Goal: Task Accomplishment & Management: Complete application form

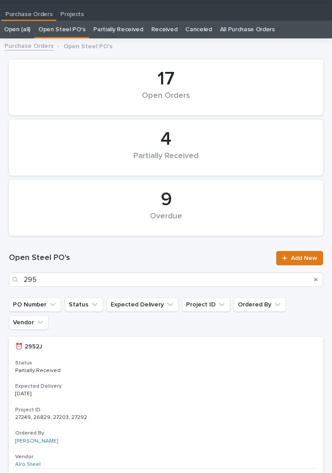
type input "2952"
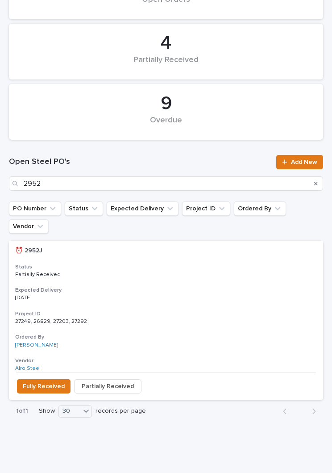
scroll to position [109, 0]
click at [162, 287] on h3 "Expected Delivery" at bounding box center [166, 290] width 302 height 7
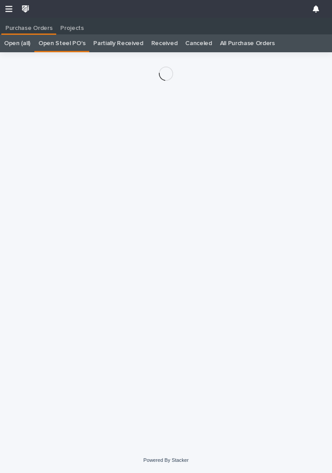
scroll to position [14, 0]
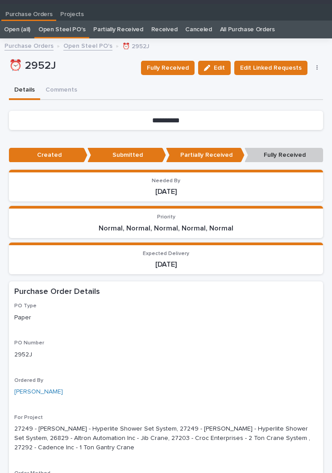
click at [176, 67] on span "Fully Received" at bounding box center [168, 68] width 42 height 11
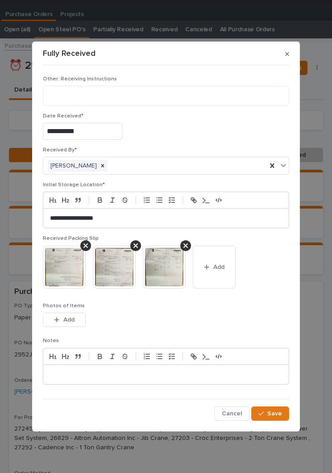
click at [219, 272] on button "Add" at bounding box center [214, 267] width 43 height 43
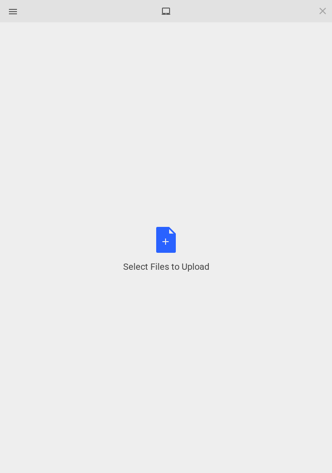
click at [165, 246] on div "Select Files to Upload or Drag and Drop, Copy and Paste Files" at bounding box center [166, 250] width 86 height 46
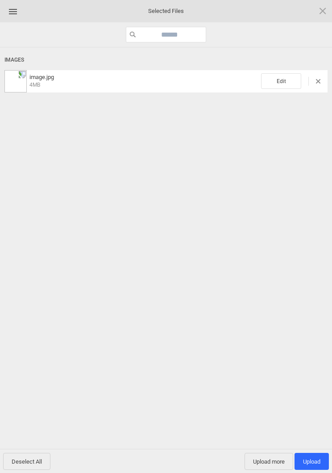
click at [282, 69] on div "Images image.jpg 4MB Edit" at bounding box center [165, 72] width 323 height 41
click at [284, 80] on span "Edit" at bounding box center [281, 81] width 40 height 16
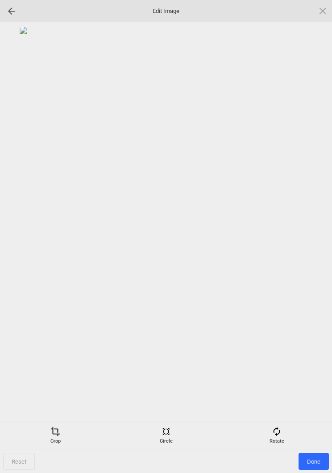
click at [284, 436] on div "Rotate" at bounding box center [277, 436] width 106 height 18
click at [309, 238] on div at bounding box center [312, 237] width 22 height 22
click at [305, 237] on div at bounding box center [312, 237] width 22 height 22
click at [304, 233] on div at bounding box center [312, 237] width 22 height 22
click at [316, 229] on div at bounding box center [312, 237] width 22 height 22
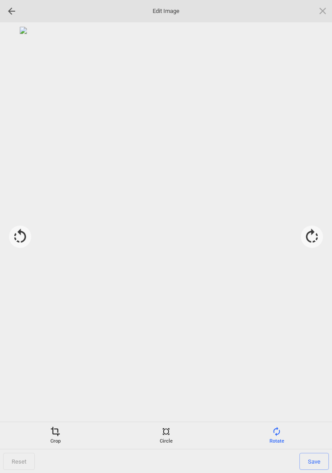
click at [54, 441] on div "Crop" at bounding box center [55, 436] width 106 height 18
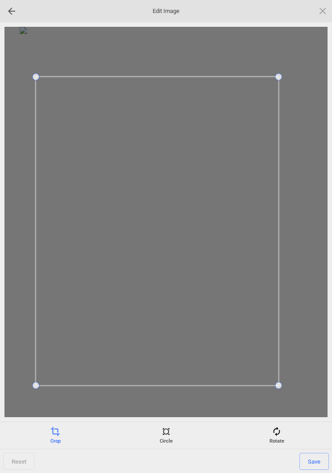
click at [317, 455] on span "Save" at bounding box center [314, 461] width 29 height 17
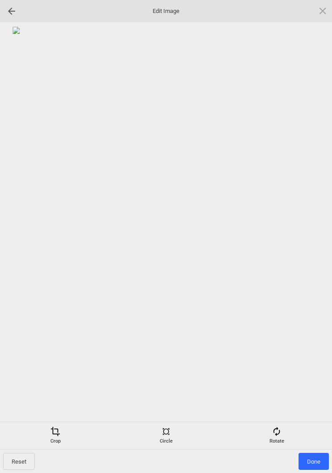
click at [313, 458] on span "Done" at bounding box center [314, 461] width 30 height 17
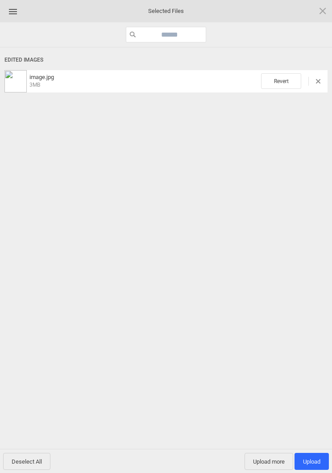
click at [270, 461] on span "Upload more" at bounding box center [269, 461] width 49 height 17
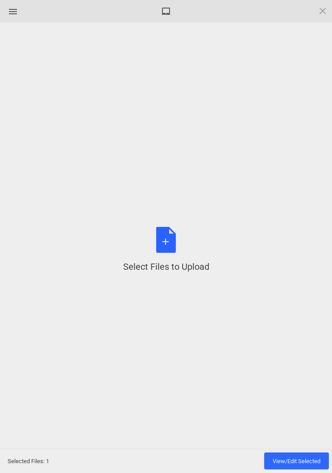
click at [172, 252] on div "Select Files to Upload or Drag and Drop, Copy and Paste Files" at bounding box center [166, 250] width 86 height 46
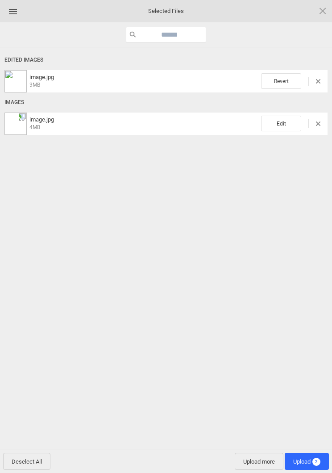
click at [285, 117] on span "Edit" at bounding box center [281, 124] width 40 height 16
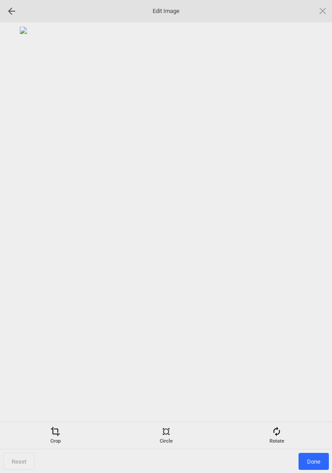
click at [322, 8] on span at bounding box center [323, 11] width 10 height 10
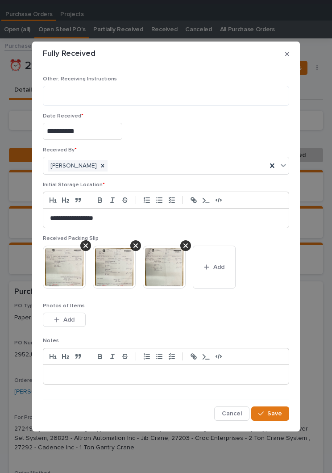
click at [292, 56] on button "button" at bounding box center [287, 54] width 11 height 14
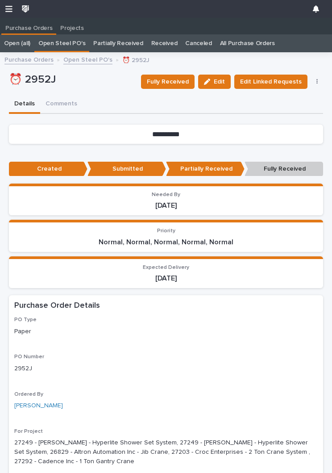
scroll to position [0, 0]
click at [177, 79] on span "Fully Received" at bounding box center [168, 81] width 42 height 11
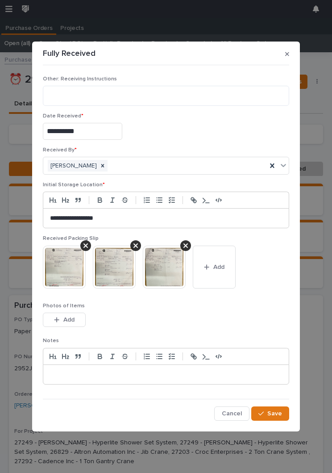
click at [222, 266] on span "Add" at bounding box center [219, 267] width 11 height 8
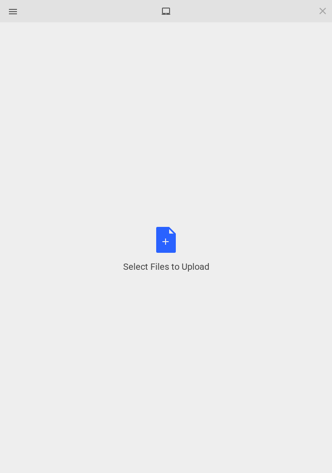
click at [170, 240] on div "Select Files to Upload or Drag and Drop, Copy and Paste Files" at bounding box center [166, 250] width 86 height 46
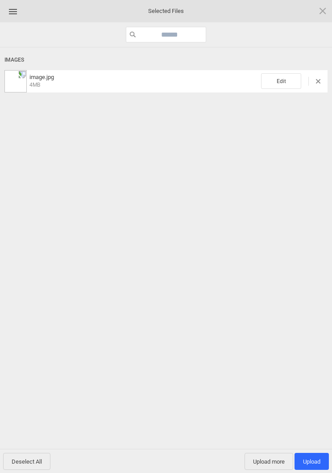
click at [280, 74] on span "Edit" at bounding box center [281, 81] width 40 height 16
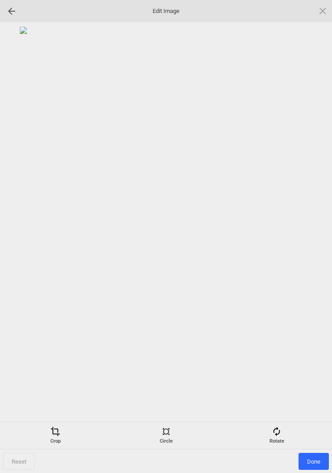
click at [281, 442] on div "Rotate" at bounding box center [277, 436] width 106 height 18
click at [310, 239] on div at bounding box center [312, 237] width 22 height 22
click at [314, 236] on div at bounding box center [312, 237] width 22 height 22
click at [313, 239] on div at bounding box center [312, 237] width 22 height 22
click at [315, 237] on div at bounding box center [312, 237] width 22 height 22
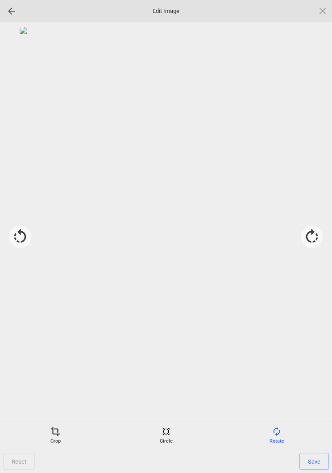
click at [53, 430] on span at bounding box center [55, 432] width 10 height 10
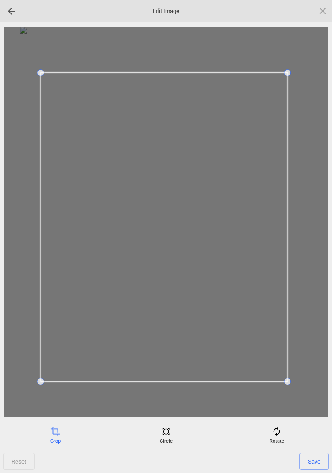
click at [319, 458] on span "Save" at bounding box center [314, 461] width 29 height 17
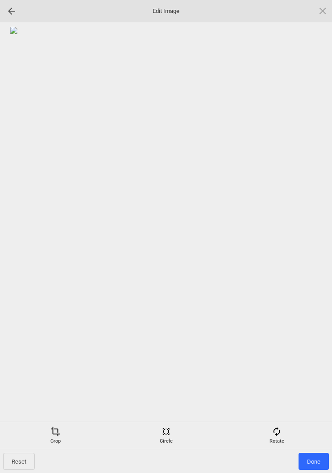
click at [315, 456] on span "Done" at bounding box center [314, 461] width 30 height 17
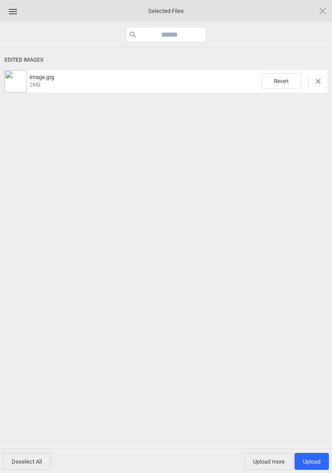
click at [315, 461] on span "Upload 1" at bounding box center [311, 461] width 17 height 7
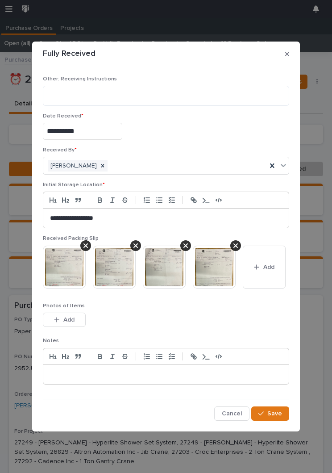
click at [281, 413] on span "Save" at bounding box center [275, 414] width 15 height 8
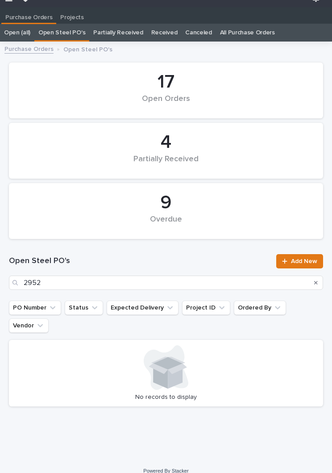
scroll to position [14, 0]
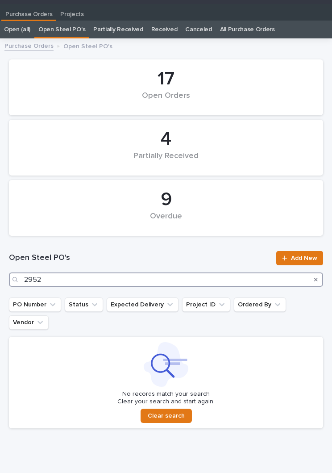
click at [168, 281] on input "2952" at bounding box center [166, 279] width 314 height 14
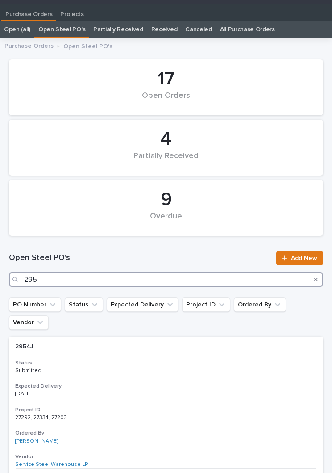
type input "2955"
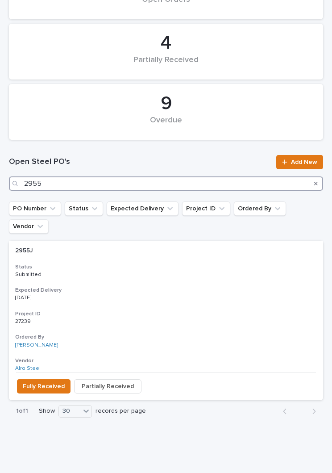
scroll to position [109, 0]
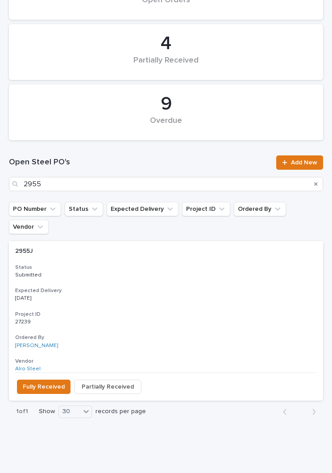
click at [156, 266] on div "2955J 2955J Status Submitted Expected Delivery [DATE] Project ID 27239 27239 Or…" at bounding box center [166, 306] width 314 height 131
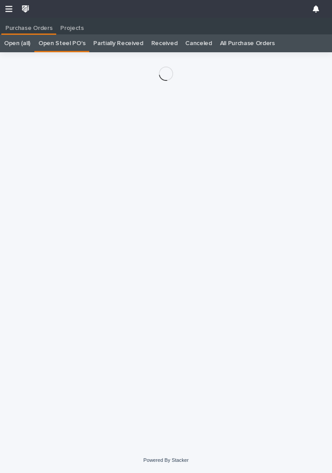
scroll to position [14, 0]
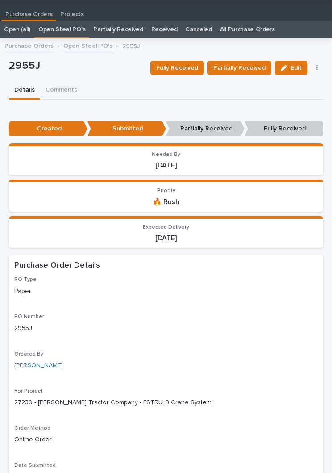
click at [186, 66] on span "Fully Received" at bounding box center [177, 68] width 42 height 11
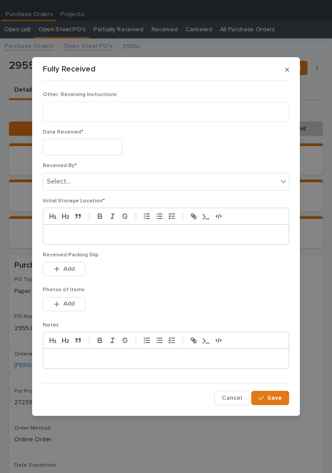
click at [92, 144] on input "text" at bounding box center [83, 147] width 80 height 17
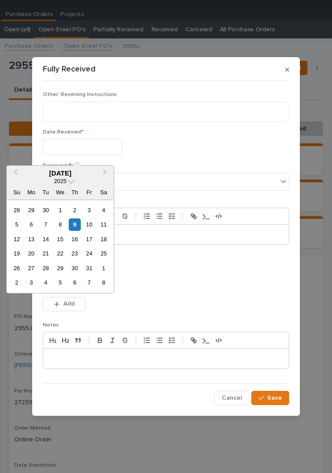
click at [78, 228] on div "9" at bounding box center [75, 224] width 12 height 12
type input "**********"
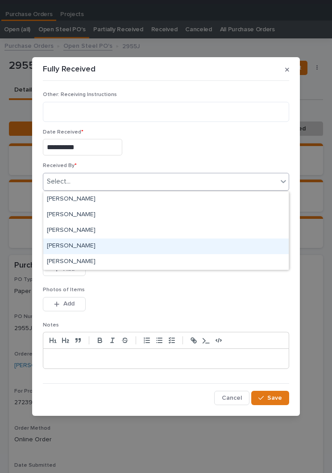
click at [108, 250] on div "[PERSON_NAME]" at bounding box center [166, 247] width 246 height 16
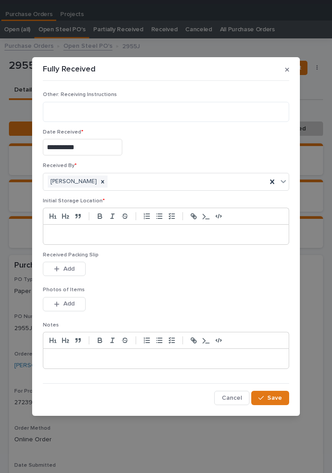
click at [167, 234] on p at bounding box center [166, 234] width 232 height 9
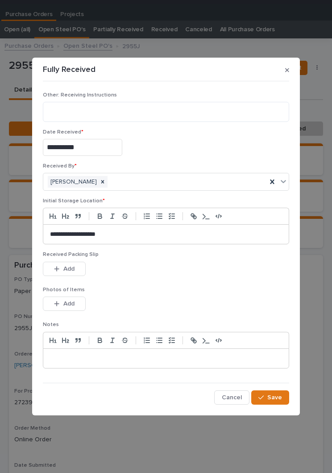
click at [171, 289] on p "Photos of Items" at bounding box center [166, 290] width 247 height 6
click at [69, 266] on span "Add" at bounding box center [68, 269] width 11 height 8
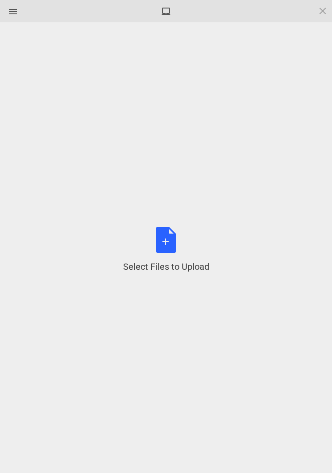
click at [171, 242] on div "Select Files to Upload or Drag and Drop, Copy and Paste Files" at bounding box center [166, 250] width 86 height 46
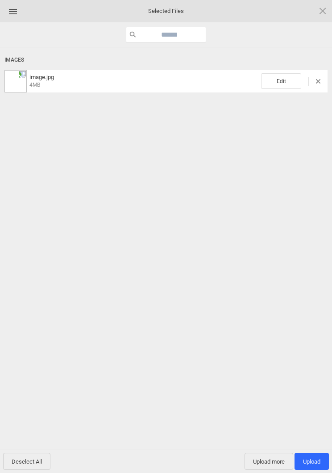
click at [288, 80] on span "Edit" at bounding box center [281, 81] width 40 height 16
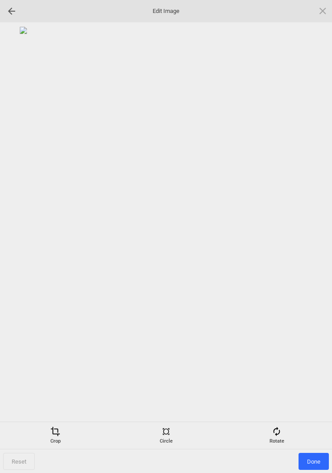
click at [276, 437] on div "Rotate" at bounding box center [277, 436] width 106 height 18
click at [310, 234] on div at bounding box center [312, 237] width 22 height 22
click at [308, 235] on div at bounding box center [312, 237] width 22 height 22
click at [312, 233] on div at bounding box center [312, 237] width 22 height 22
click at [307, 232] on div at bounding box center [312, 237] width 22 height 22
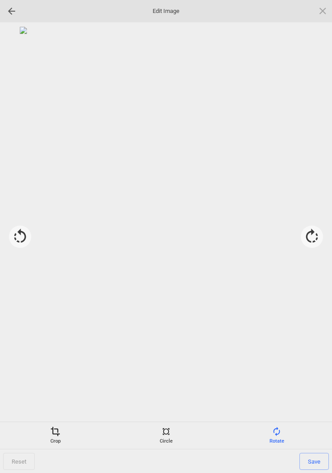
click at [54, 433] on span at bounding box center [55, 432] width 10 height 10
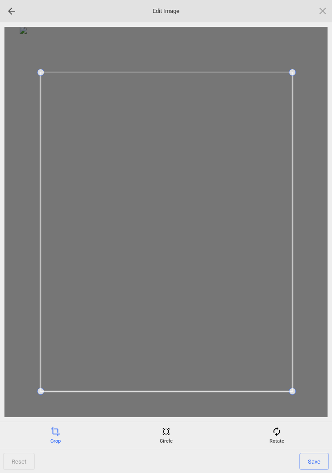
click at [323, 460] on span "Save" at bounding box center [314, 461] width 29 height 17
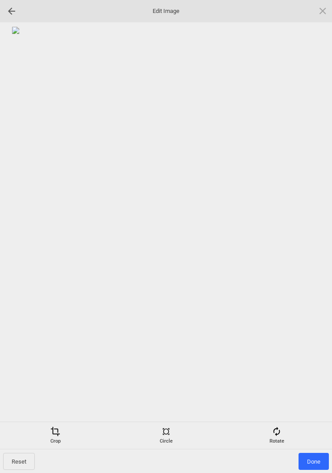
click at [315, 456] on span "Done" at bounding box center [314, 461] width 30 height 17
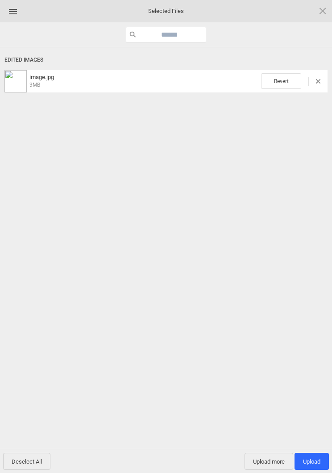
click at [316, 462] on span "Upload 1" at bounding box center [311, 461] width 17 height 7
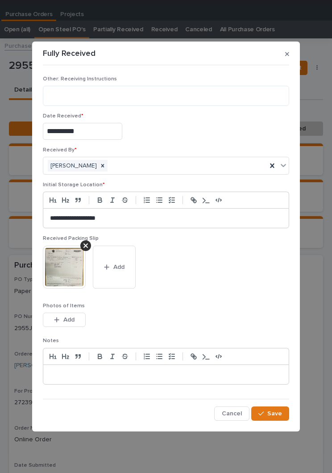
click at [274, 414] on span "Save" at bounding box center [275, 414] width 15 height 8
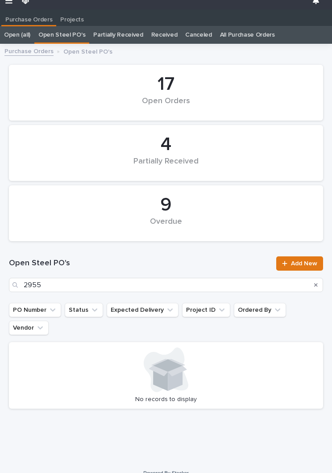
scroll to position [14, 0]
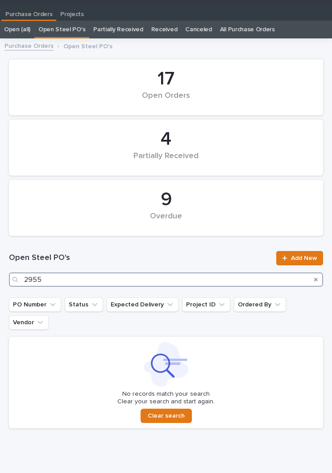
click at [174, 284] on input "2955" at bounding box center [166, 279] width 314 height 14
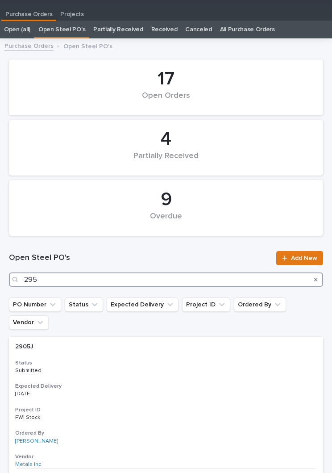
type input "2957"
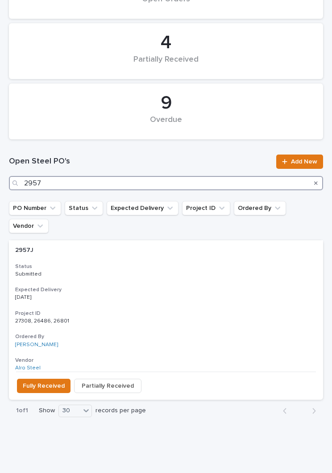
scroll to position [109, 0]
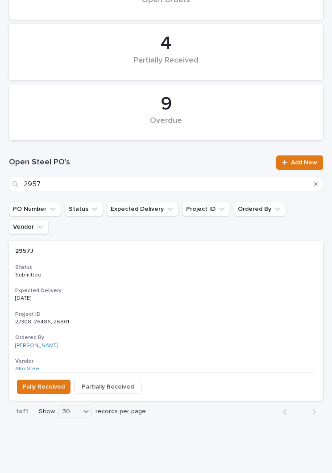
click at [174, 295] on p "[DATE]" at bounding box center [166, 298] width 302 height 6
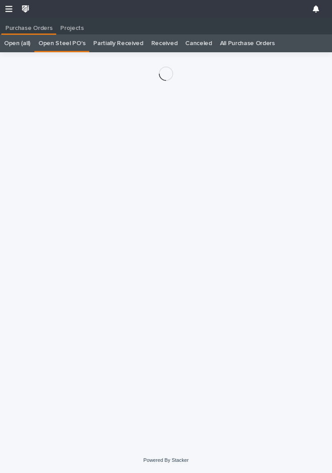
scroll to position [14, 0]
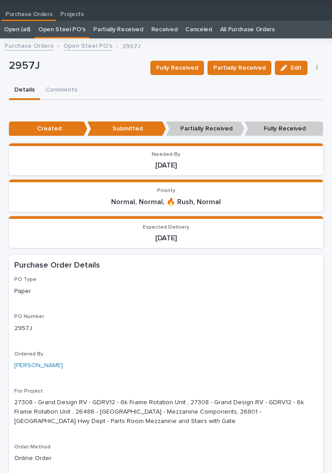
click at [242, 69] on span "Partially Received" at bounding box center [240, 68] width 52 height 11
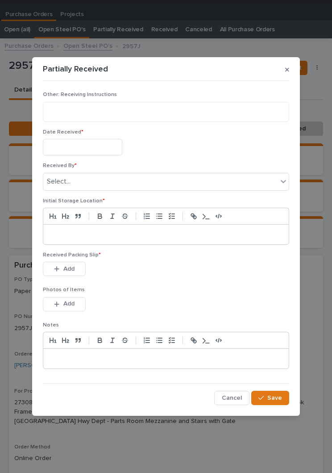
click at [92, 148] on input "text" at bounding box center [83, 147] width 80 height 17
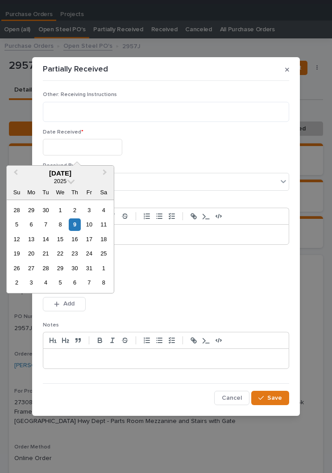
click at [78, 222] on div "9" at bounding box center [75, 224] width 12 height 12
type input "**********"
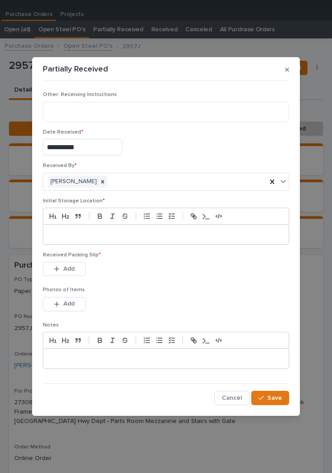
click at [174, 231] on p at bounding box center [166, 234] width 232 height 9
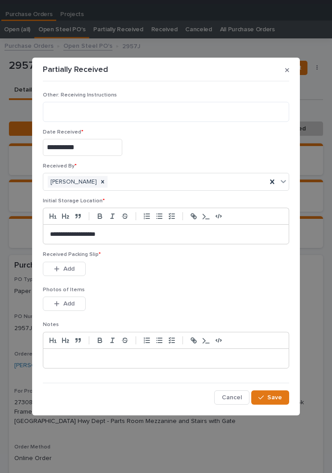
click at [191, 286] on div "Received Packing Slip * This file cannot be opened Download File Add" at bounding box center [166, 268] width 247 height 35
click at [67, 273] on button "Add" at bounding box center [64, 269] width 43 height 14
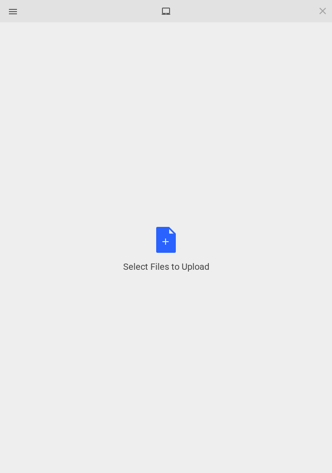
click at [178, 241] on div "Select Files to Upload or Drag and Drop, Copy and Paste Files" at bounding box center [166, 250] width 86 height 46
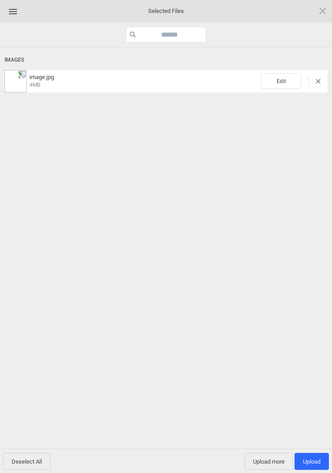
click at [284, 87] on span "Edit" at bounding box center [281, 81] width 40 height 16
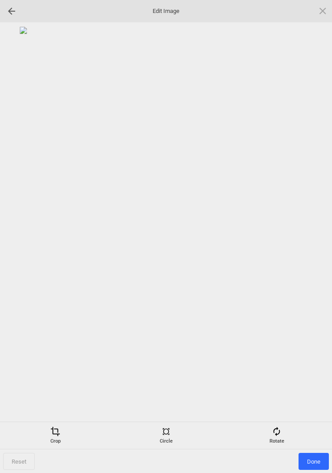
click at [276, 434] on span at bounding box center [277, 432] width 10 height 10
click at [312, 243] on div at bounding box center [312, 237] width 22 height 22
click at [312, 237] on div at bounding box center [312, 237] width 22 height 22
click at [311, 239] on div at bounding box center [312, 237] width 22 height 22
click at [313, 239] on div at bounding box center [312, 237] width 22 height 22
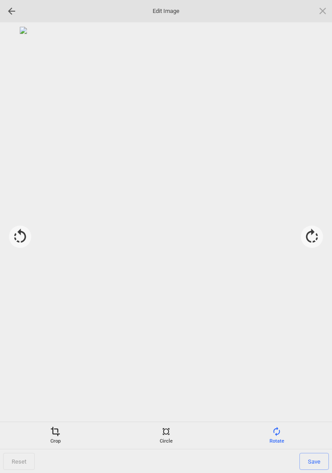
click at [57, 437] on div "Crop" at bounding box center [55, 436] width 106 height 18
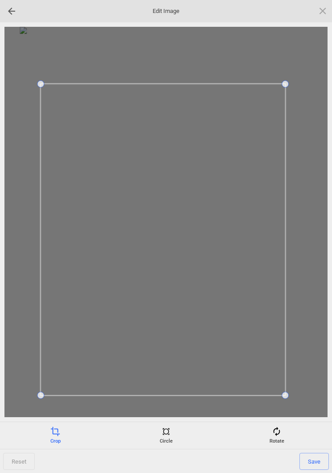
click at [324, 453] on span "Save" at bounding box center [314, 461] width 29 height 17
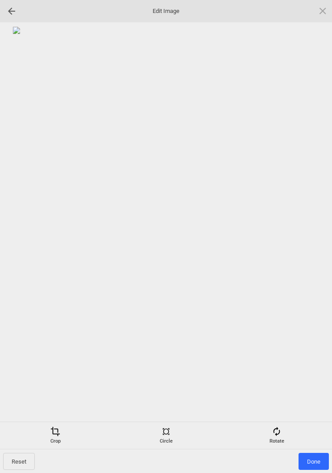
click at [318, 460] on span "Done" at bounding box center [314, 461] width 30 height 17
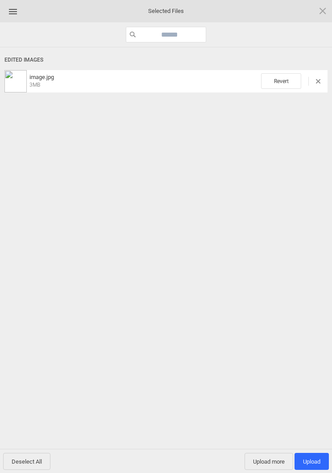
click at [262, 462] on span "Upload more" at bounding box center [269, 461] width 49 height 17
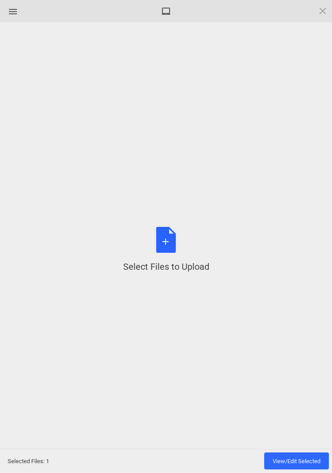
click at [171, 249] on div "Select Files to Upload or Drag and Drop, Copy and Paste Files" at bounding box center [166, 250] width 86 height 46
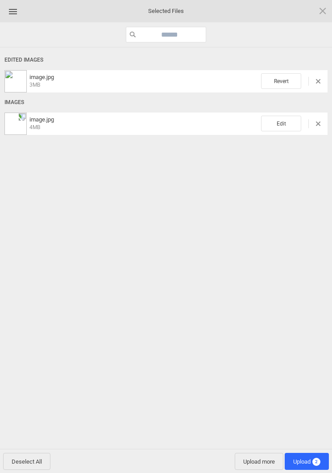
click at [282, 122] on span "Edit" at bounding box center [281, 124] width 40 height 16
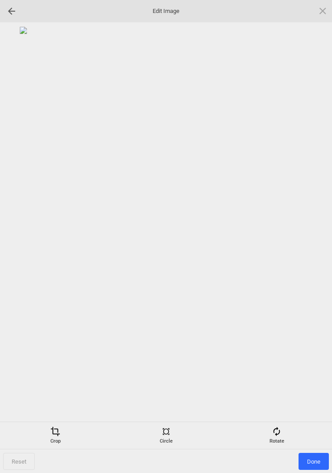
click at [287, 441] on div "Rotate" at bounding box center [277, 436] width 106 height 18
click at [314, 240] on div at bounding box center [312, 237] width 22 height 22
click at [316, 237] on div at bounding box center [312, 237] width 22 height 22
click at [314, 235] on div at bounding box center [312, 237] width 22 height 22
click at [311, 235] on div at bounding box center [312, 237] width 22 height 22
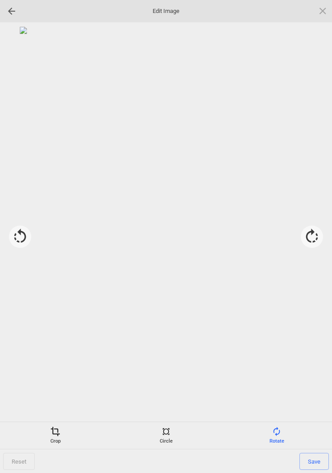
click at [56, 431] on span at bounding box center [55, 432] width 10 height 10
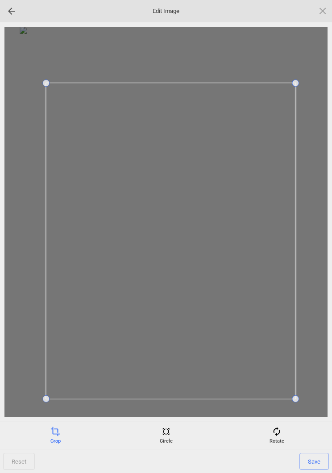
click at [321, 458] on span "Save" at bounding box center [314, 461] width 29 height 17
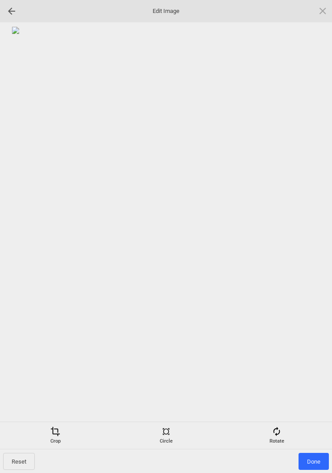
click at [315, 464] on span "Done" at bounding box center [314, 461] width 30 height 17
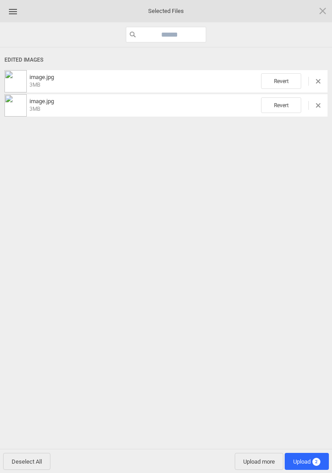
click at [260, 466] on span "Upload more" at bounding box center [259, 461] width 49 height 17
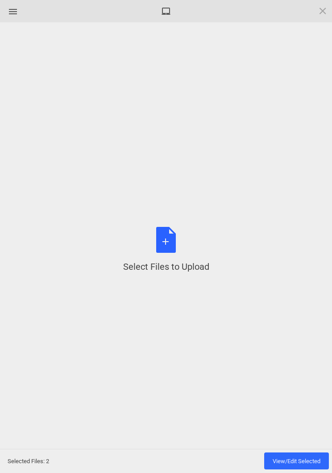
click at [164, 244] on div "Select Files to Upload or Drag and Drop, Copy and Paste Files" at bounding box center [166, 250] width 86 height 46
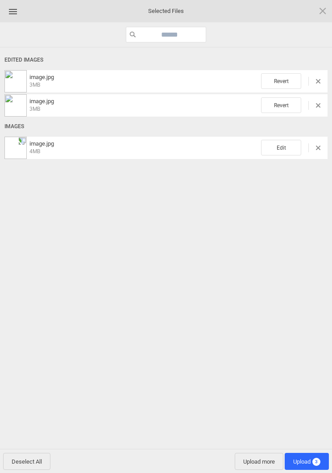
click at [284, 152] on span "Edit" at bounding box center [281, 148] width 40 height 16
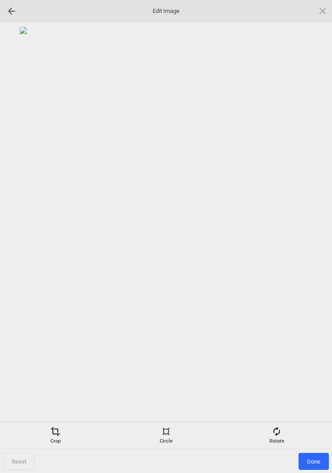
click at [277, 430] on span at bounding box center [277, 432] width 10 height 10
click at [313, 235] on div at bounding box center [312, 237] width 22 height 22
click at [314, 236] on div at bounding box center [312, 237] width 22 height 22
click at [312, 236] on div at bounding box center [312, 237] width 22 height 22
click at [314, 234] on div at bounding box center [312, 237] width 22 height 22
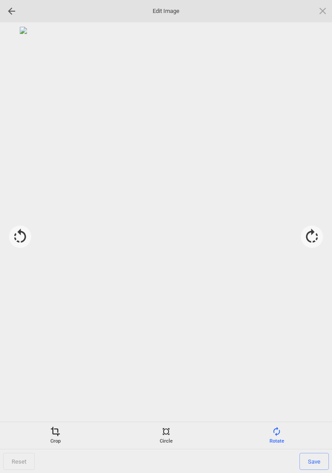
click at [53, 441] on div "Crop" at bounding box center [55, 436] width 106 height 18
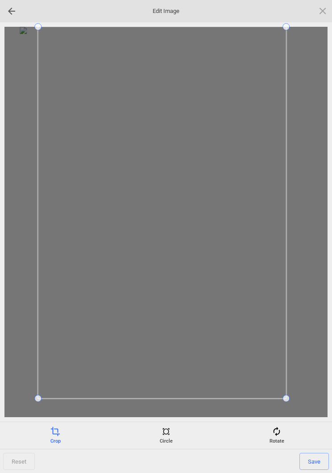
click at [17, 399] on div at bounding box center [165, 222] width 323 height 390
click at [314, 463] on span "Save" at bounding box center [314, 461] width 29 height 17
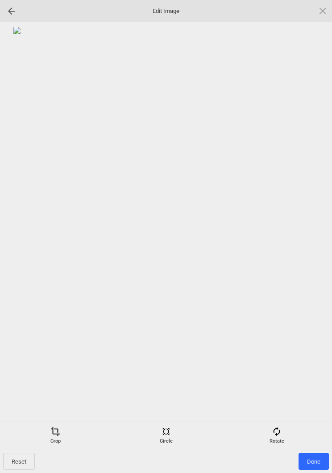
click at [317, 463] on span "Done" at bounding box center [314, 461] width 30 height 17
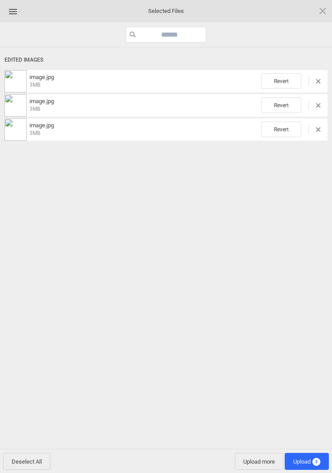
click at [310, 455] on span "Upload 3" at bounding box center [307, 461] width 44 height 17
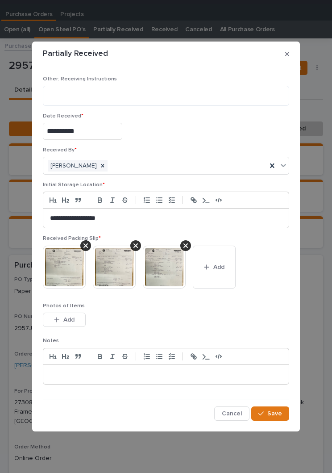
click at [275, 417] on button "Save" at bounding box center [270, 414] width 38 height 14
